Goal: Task Accomplishment & Management: Complete application form

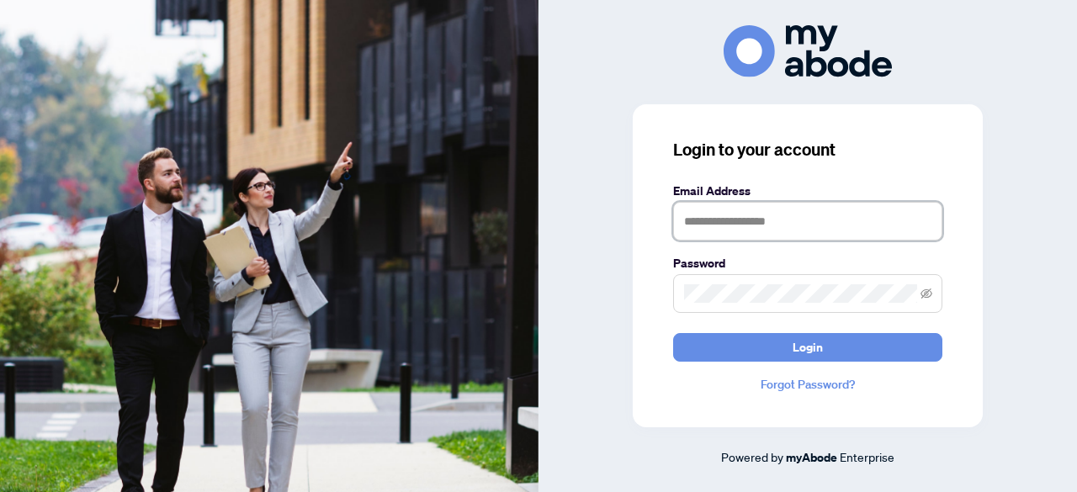
click at [774, 221] on input "text" at bounding box center [807, 221] width 269 height 39
type input "**********"
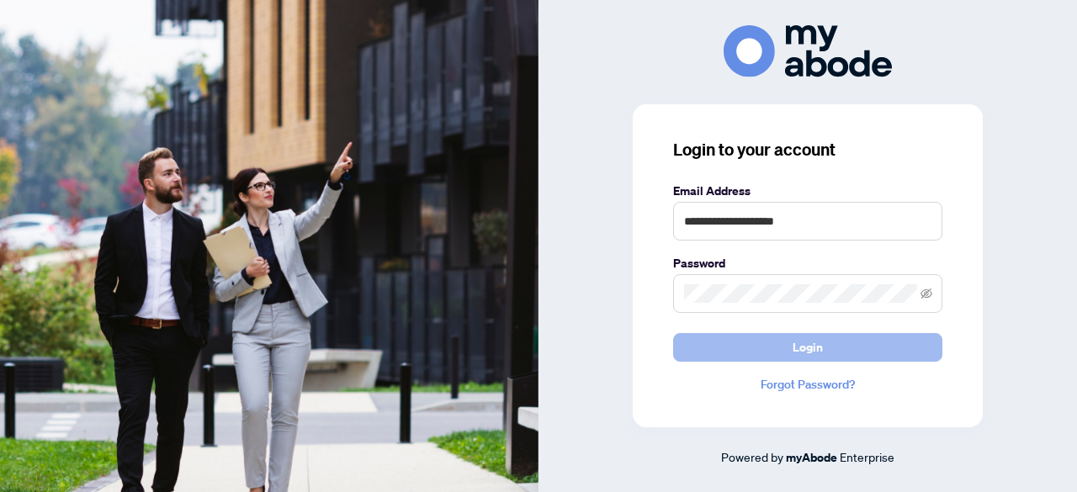
click at [756, 341] on button "Login" at bounding box center [807, 347] width 269 height 29
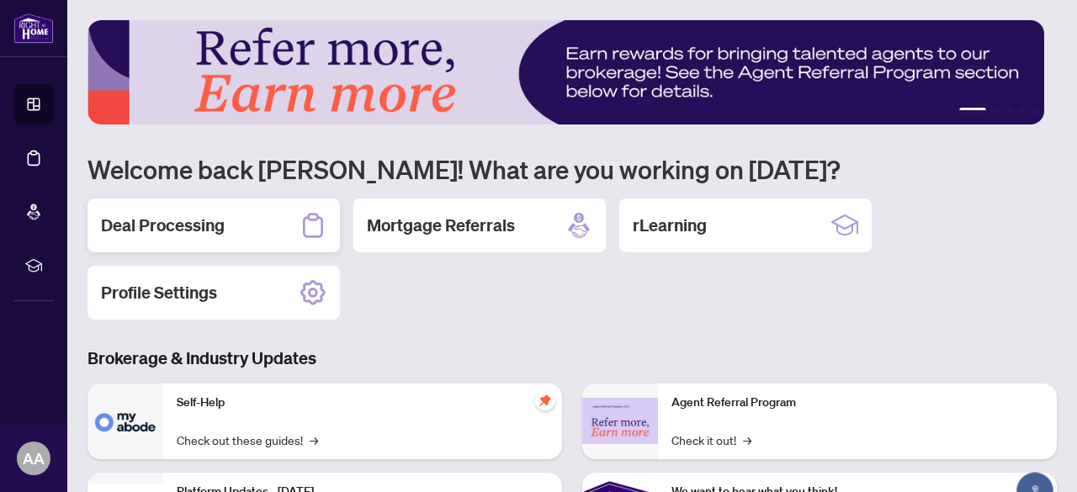
click at [220, 226] on h2 "Deal Processing" at bounding box center [163, 226] width 124 height 24
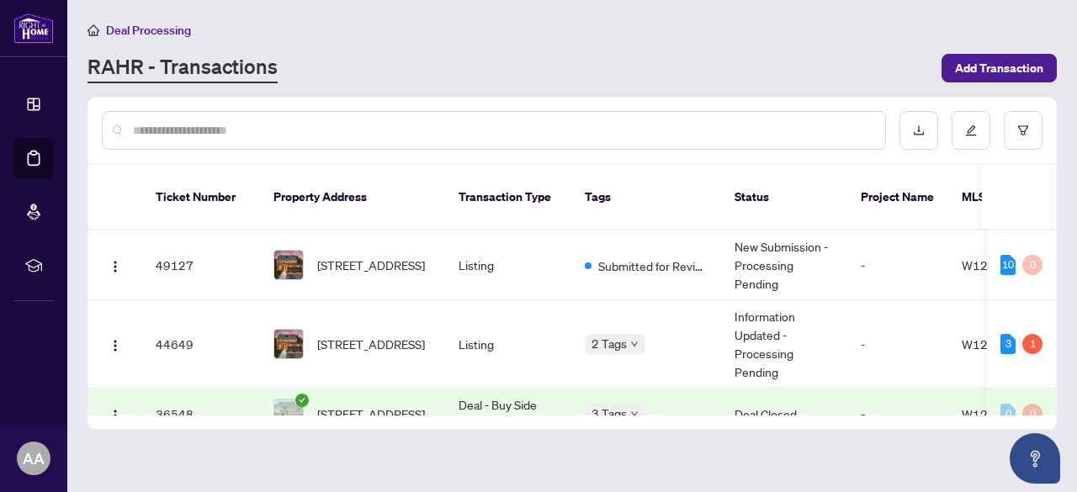
drag, startPoint x: 601, startPoint y: 396, endPoint x: 703, endPoint y: 390, distance: 102.0
click at [703, 390] on div "49127 1186 Glenashton Dr, Oakville, Ontario L6H 5L7, Canada Listing Submitted f…" at bounding box center [572, 323] width 968 height 185
click at [342, 335] on span "1186 Glenashton Dr, Oakville, Ontario L6H 5L7, Canada" at bounding box center [371, 344] width 108 height 19
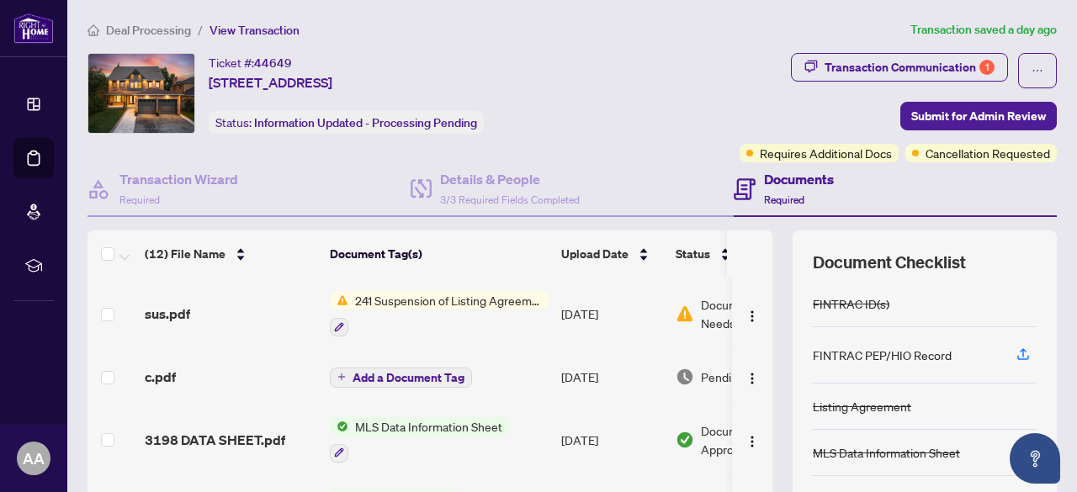
click at [793, 179] on h4 "Documents" at bounding box center [799, 179] width 70 height 20
click at [466, 302] on span "241 Suspension of Listing Agreement - Authority to Offer for Sale" at bounding box center [447, 300] width 199 height 19
click at [746, 312] on img "button" at bounding box center [752, 316] width 13 height 13
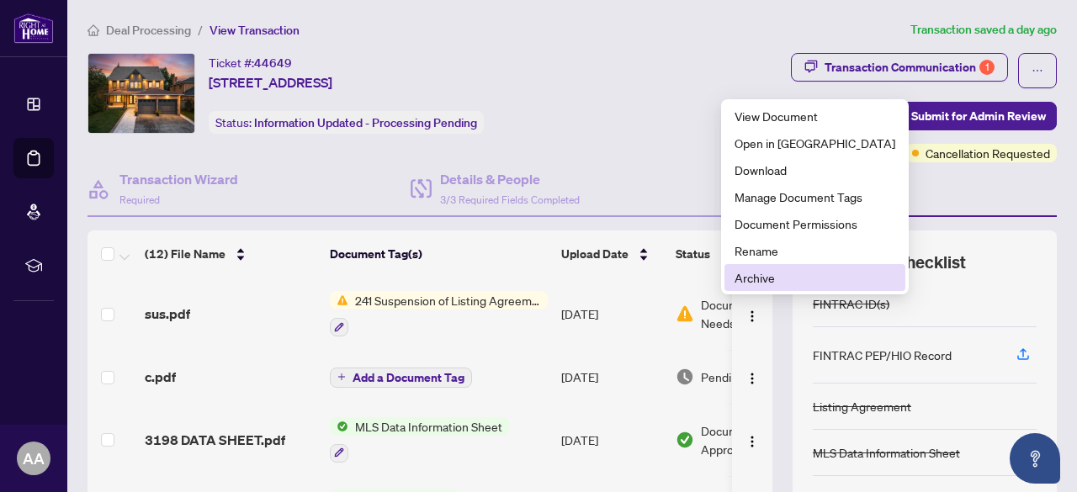
click at [744, 283] on span "Archive" at bounding box center [815, 277] width 161 height 19
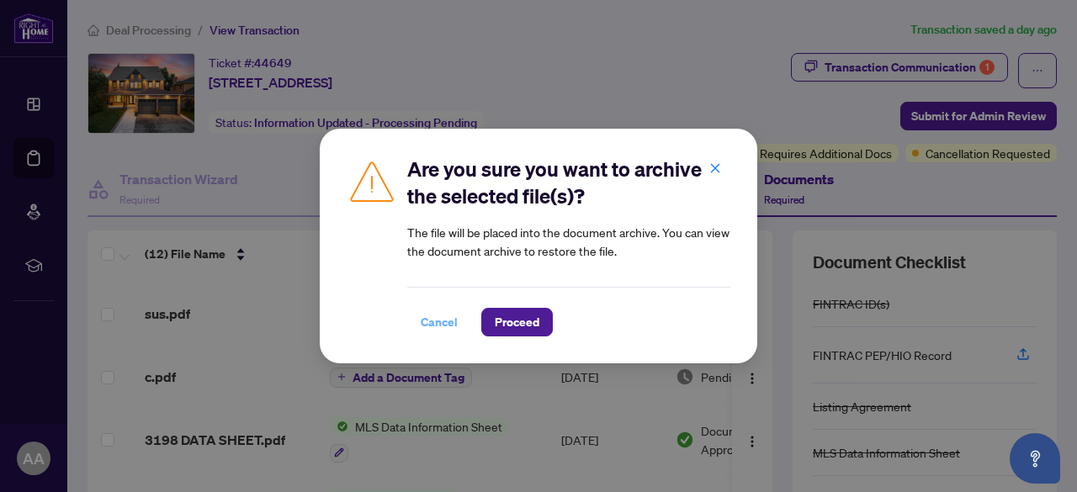
click at [446, 324] on span "Cancel" at bounding box center [439, 322] width 37 height 27
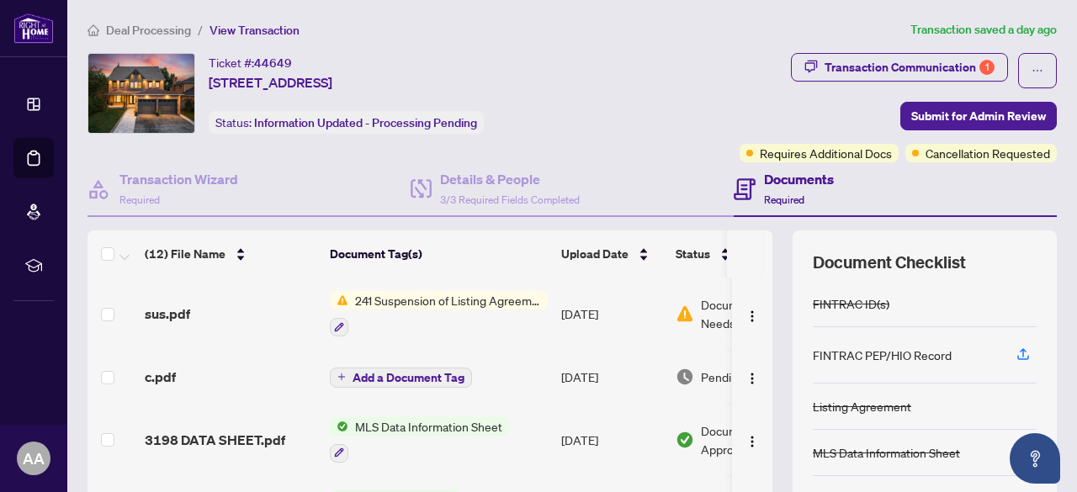
click at [344, 300] on img at bounding box center [339, 300] width 19 height 19
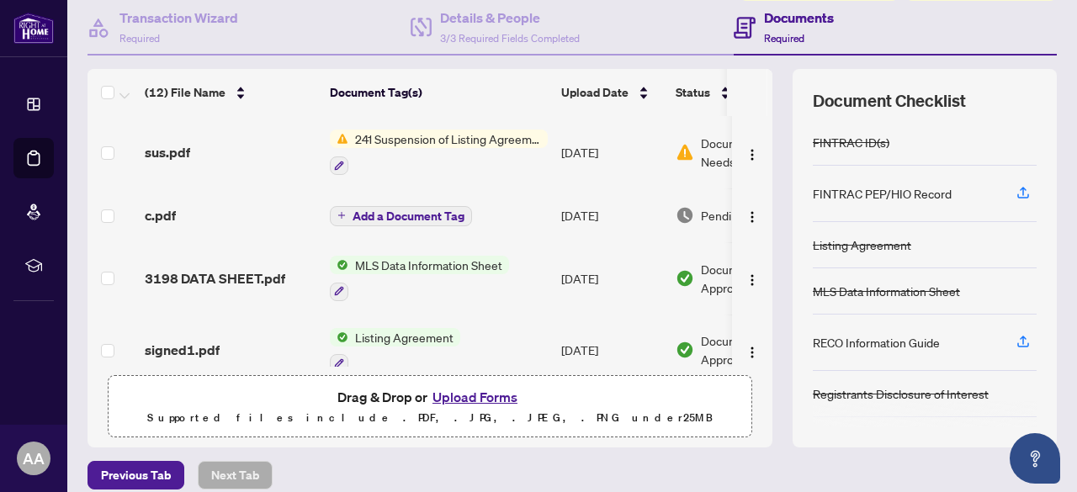
scroll to position [0, 98]
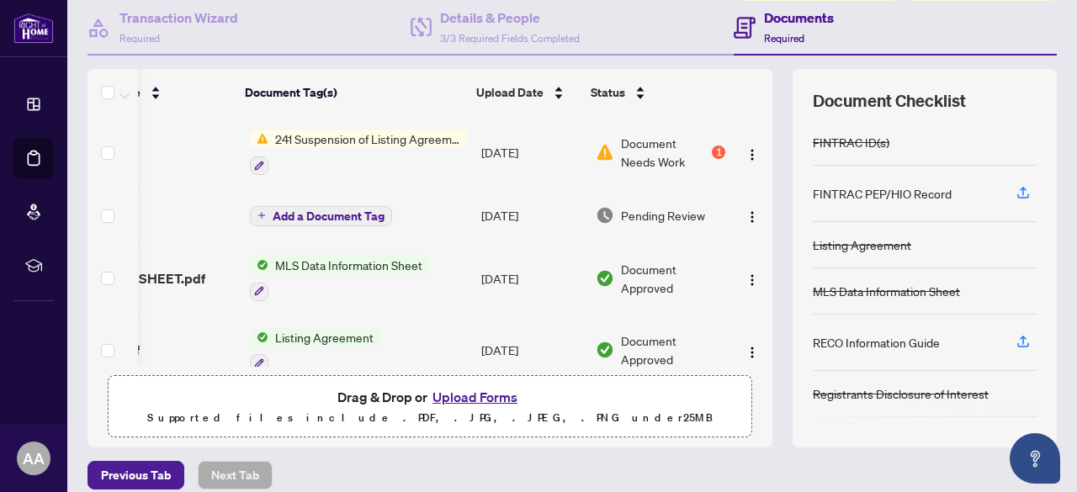
click at [636, 157] on span "Document Needs Work" at bounding box center [665, 152] width 88 height 37
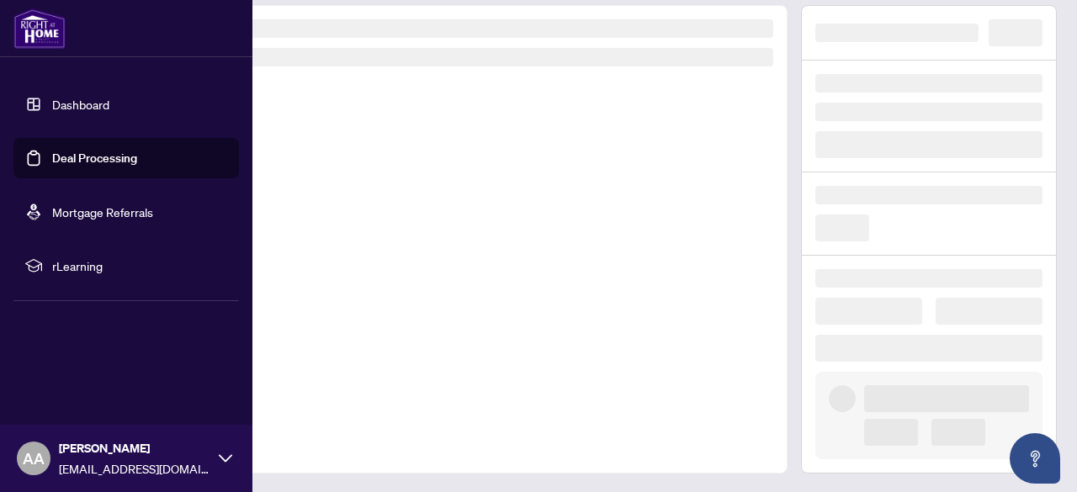
click at [94, 163] on link "Deal Processing" at bounding box center [94, 158] width 85 height 15
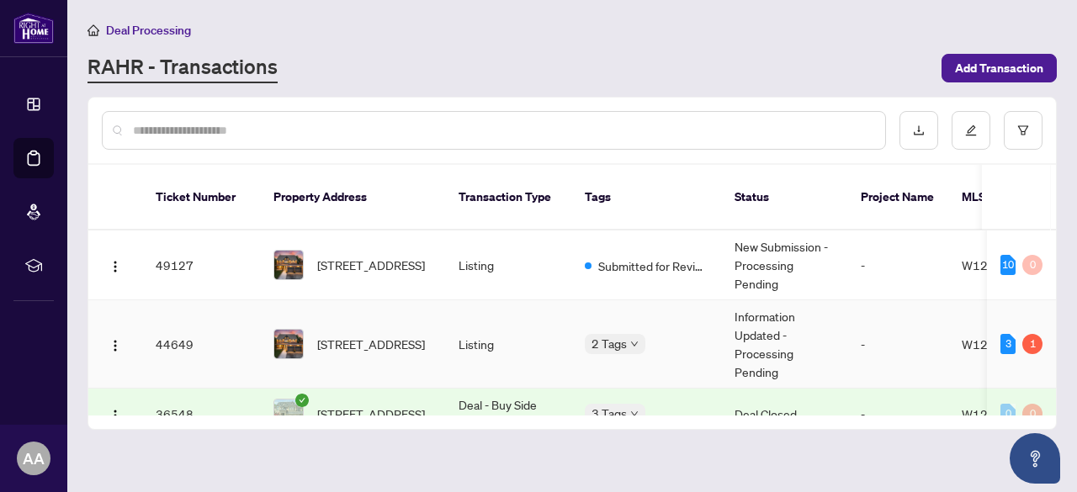
click at [386, 335] on span "1186 Glenashton Dr, Oakville, Ontario L6H 5L7, Canada" at bounding box center [371, 344] width 108 height 19
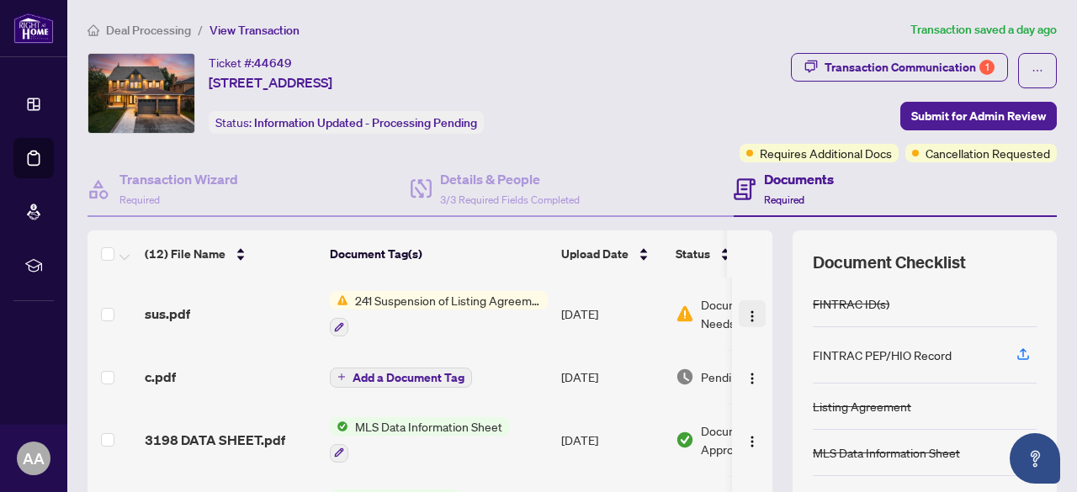
click at [746, 314] on img "button" at bounding box center [752, 316] width 13 height 13
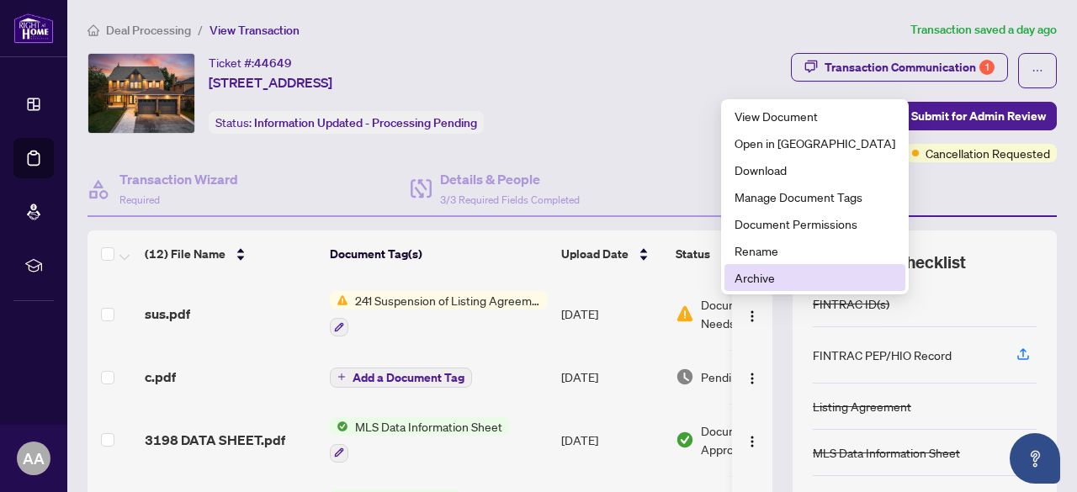
click at [744, 280] on span "Archive" at bounding box center [815, 277] width 161 height 19
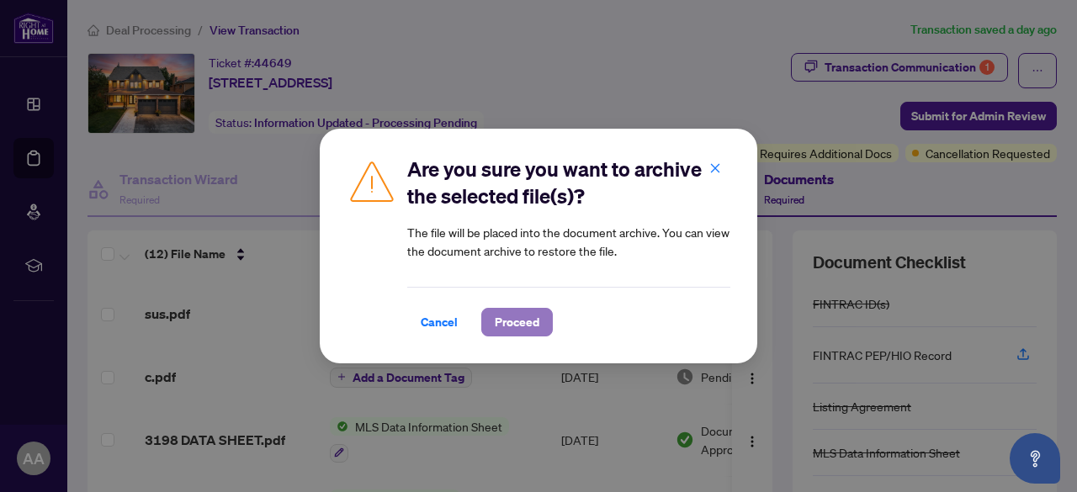
click at [512, 320] on span "Proceed" at bounding box center [517, 322] width 45 height 27
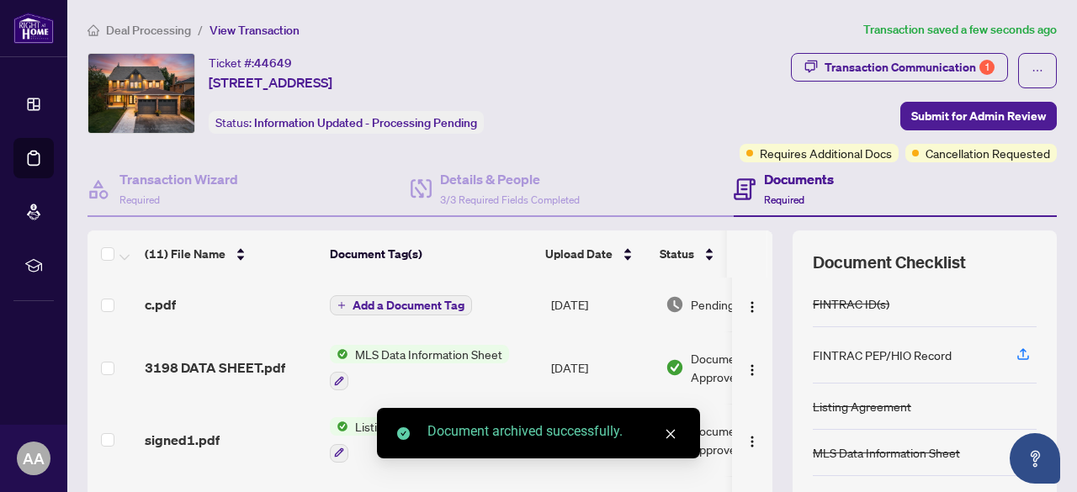
click at [783, 181] on h4 "Documents" at bounding box center [799, 179] width 70 height 20
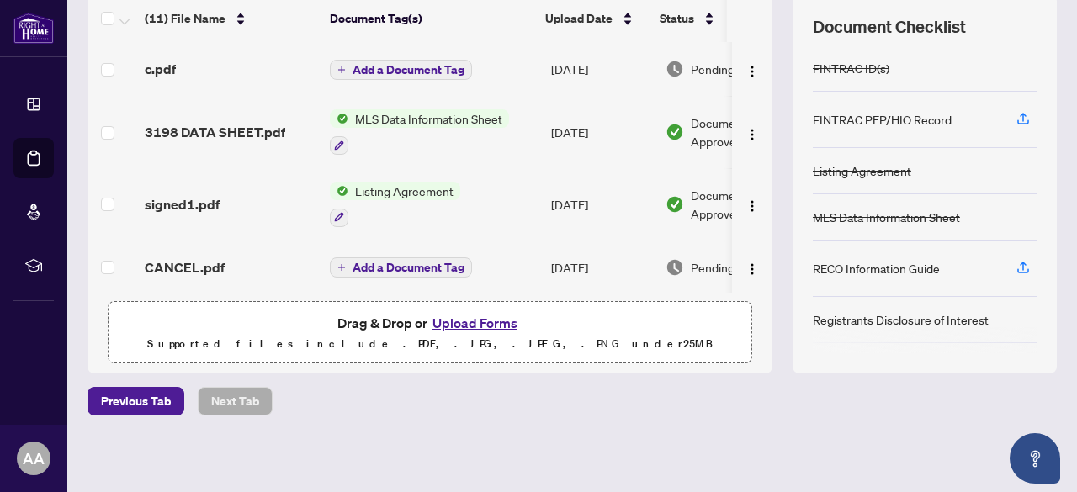
click at [500, 321] on button "Upload Forms" at bounding box center [475, 323] width 95 height 22
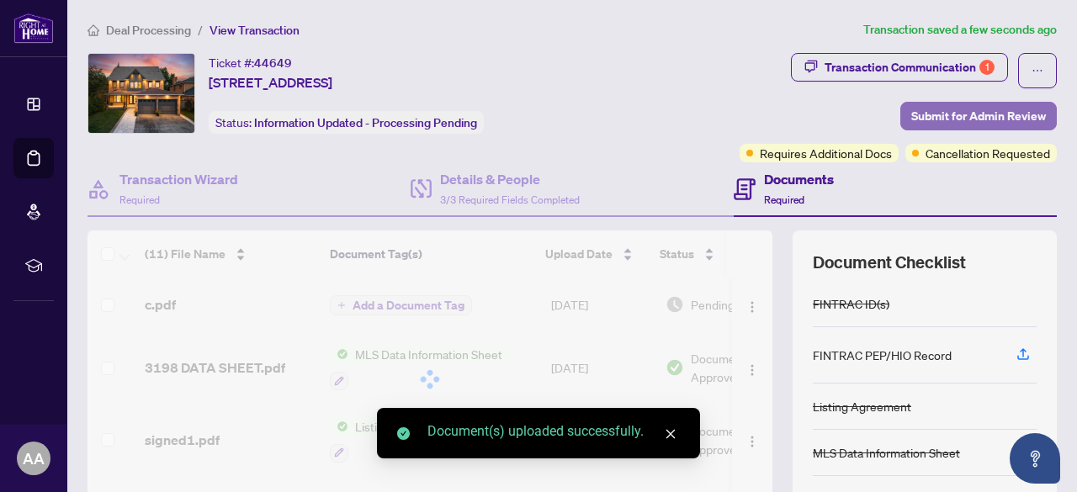
click at [966, 110] on span "Submit for Admin Review" at bounding box center [978, 116] width 135 height 27
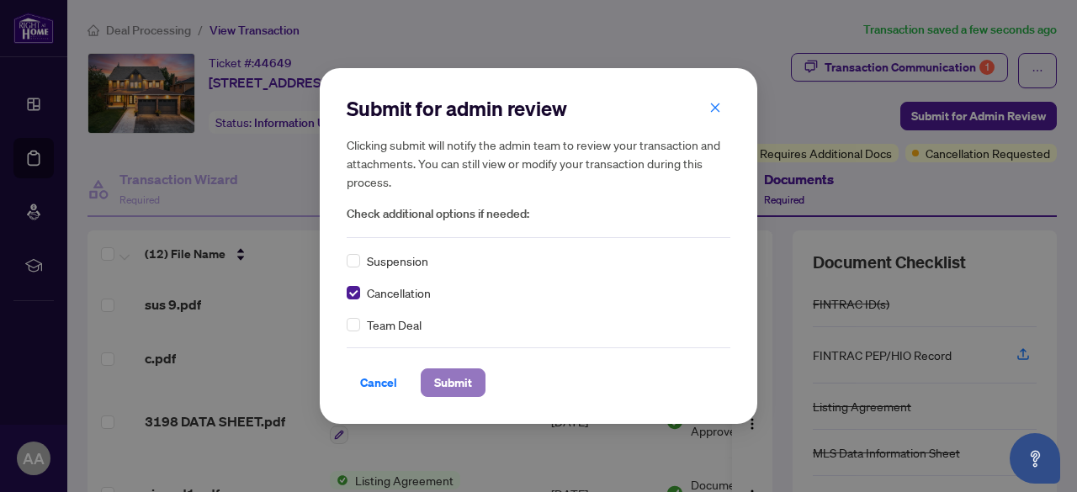
click at [453, 384] on span "Submit" at bounding box center [453, 382] width 38 height 27
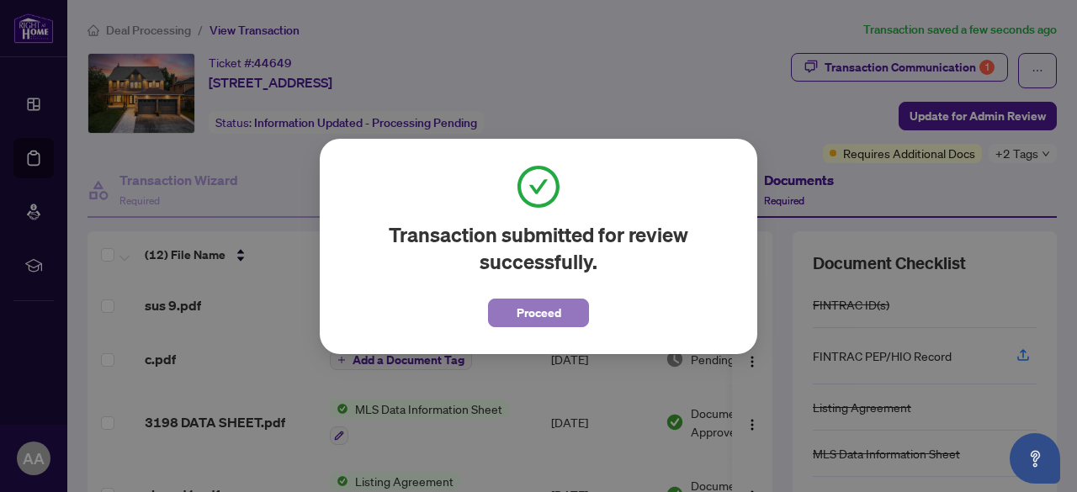
click at [525, 304] on span "Proceed" at bounding box center [539, 313] width 45 height 27
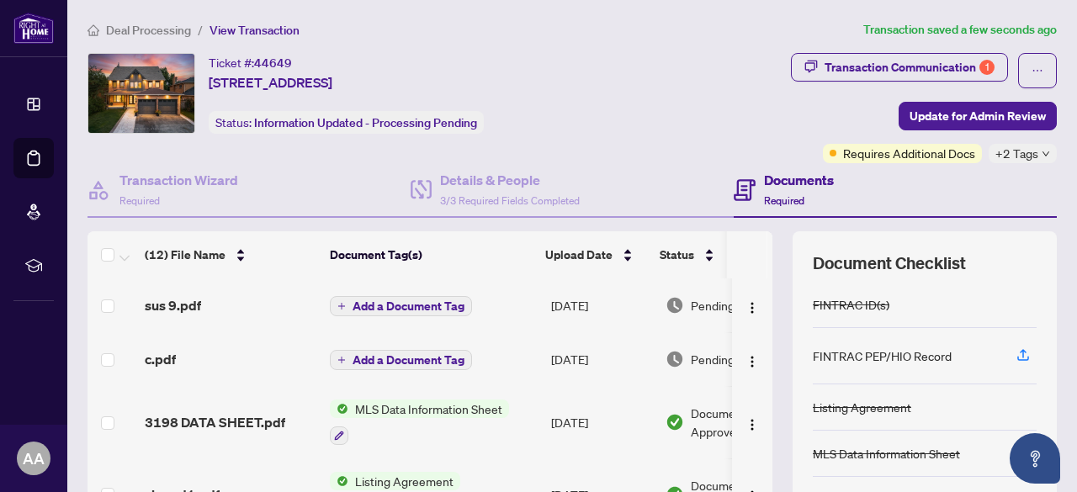
click at [573, 80] on div "Ticket #: 44649 1186 Glenashton Dr, Oakville, Ontario L6H 5L7, Canada Status: I…" at bounding box center [361, 93] width 547 height 81
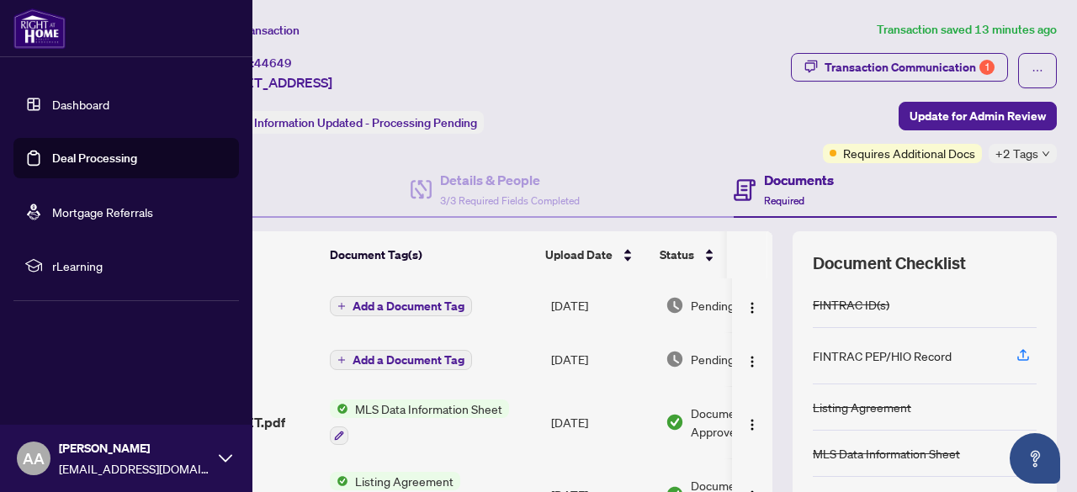
click at [105, 162] on link "Deal Processing" at bounding box center [94, 158] width 85 height 15
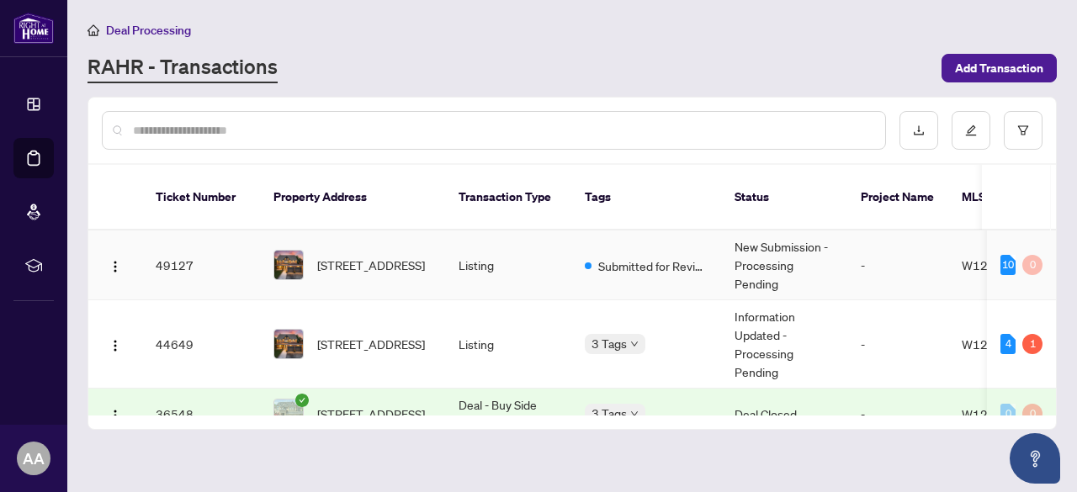
click at [739, 249] on td "New Submission - Processing Pending" at bounding box center [784, 266] width 126 height 70
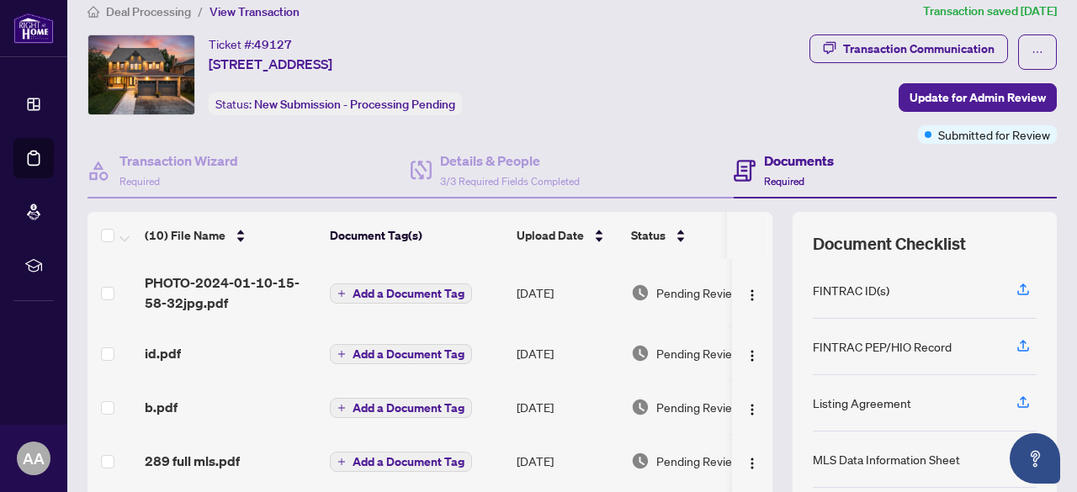
scroll to position [18, 0]
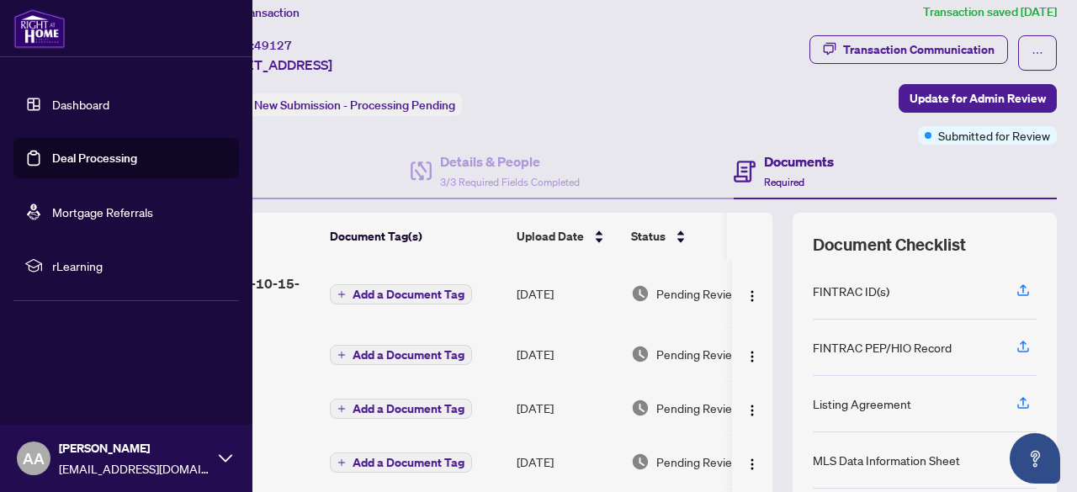
click at [109, 160] on link "Deal Processing" at bounding box center [94, 158] width 85 height 15
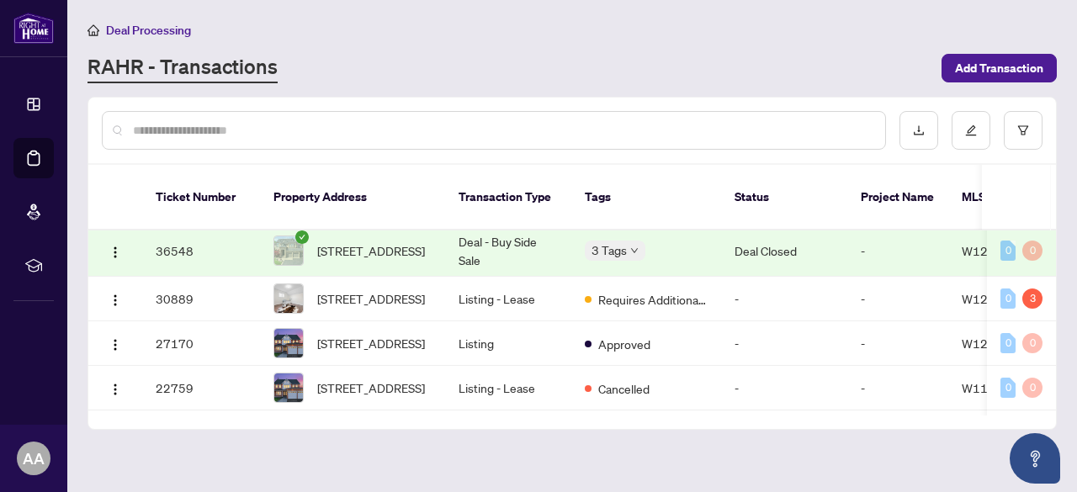
scroll to position [168, 0]
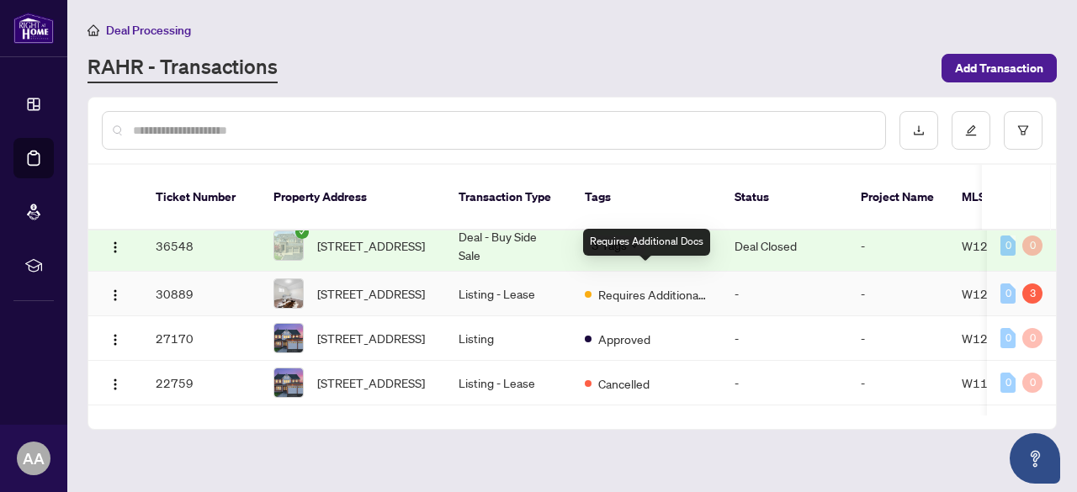
click at [654, 285] on span "Requires Additional Docs" at bounding box center [652, 294] width 109 height 19
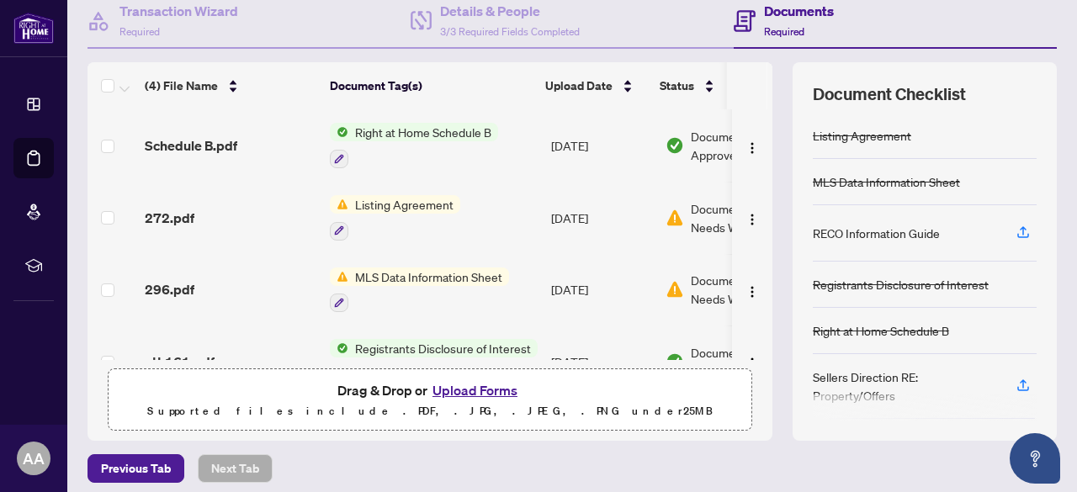
scroll to position [0, 82]
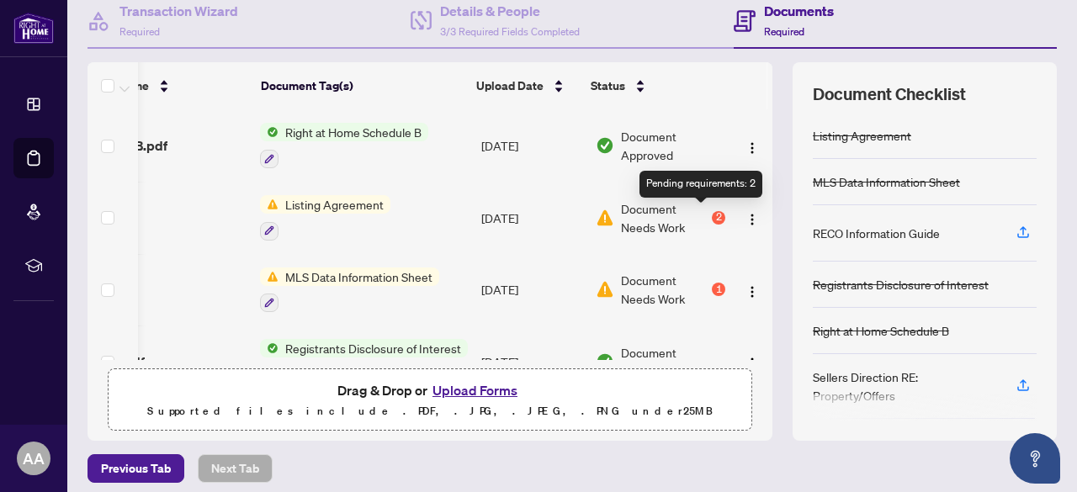
click at [712, 214] on div "2" at bounding box center [718, 217] width 13 height 13
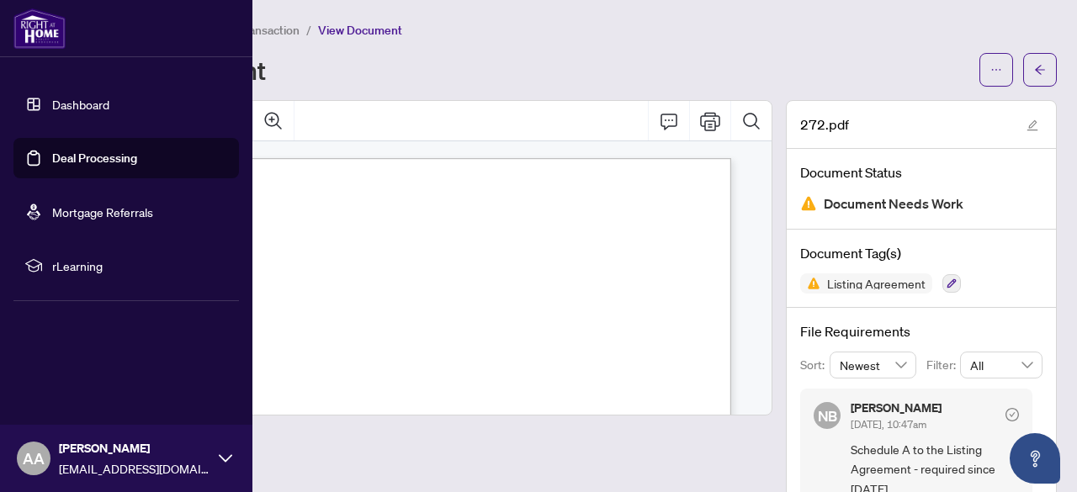
click at [120, 158] on link "Deal Processing" at bounding box center [94, 158] width 85 height 15
